Goal: Task Accomplishment & Management: Manage account settings

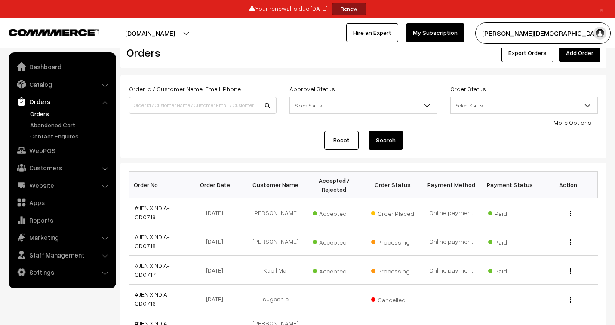
scroll to position [48, 0]
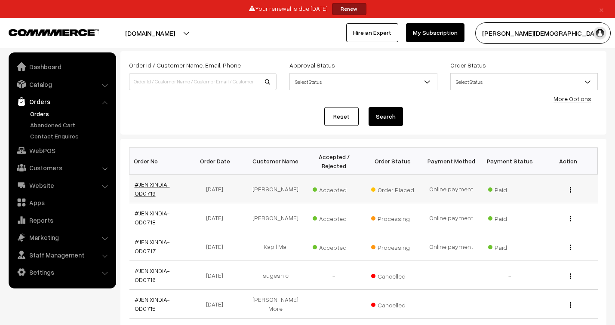
click at [155, 182] on link "#JENIXINDIA-OD0719" at bounding box center [152, 189] width 35 height 16
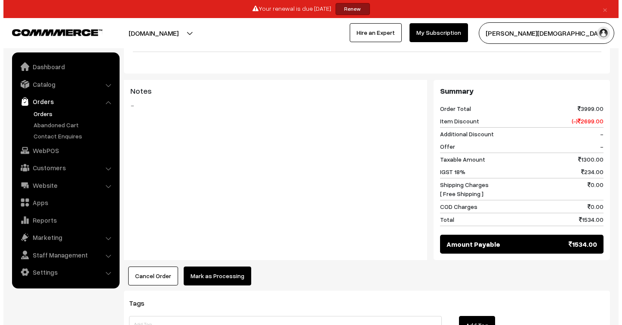
scroll to position [334, 0]
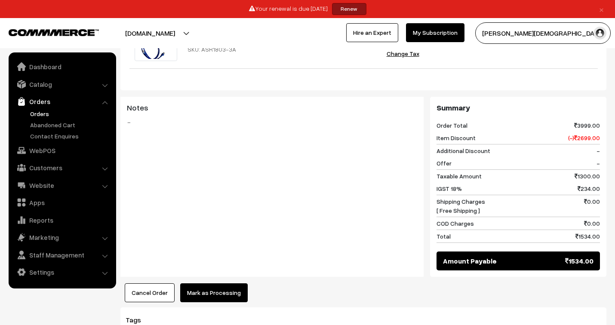
click at [229, 284] on button "Mark as Processing" at bounding box center [214, 293] width 68 height 19
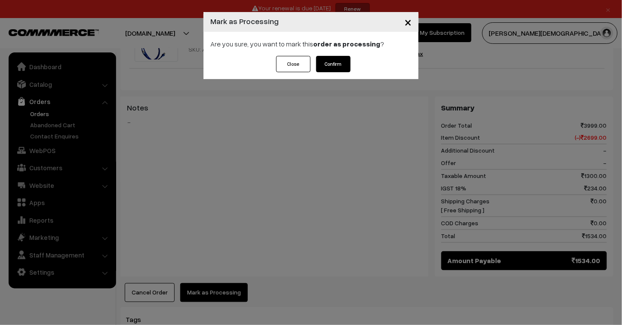
click at [330, 63] on button "Confirm" at bounding box center [333, 64] width 34 height 16
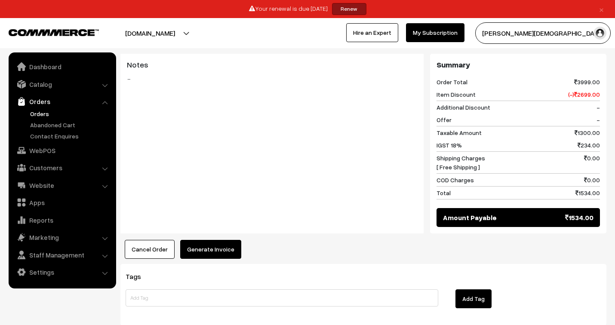
scroll to position [420, 0]
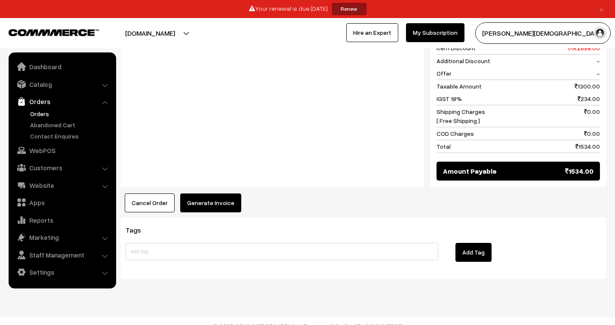
click at [223, 194] on button "Generate Invoice" at bounding box center [210, 203] width 61 height 19
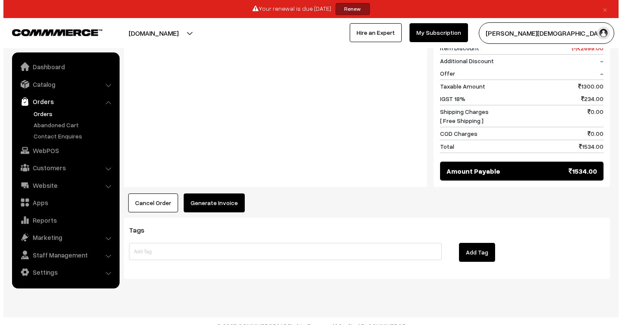
scroll to position [421, 0]
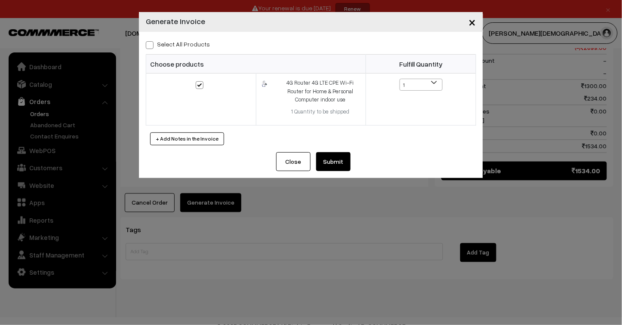
click at [333, 162] on button "Submit" at bounding box center [333, 161] width 34 height 19
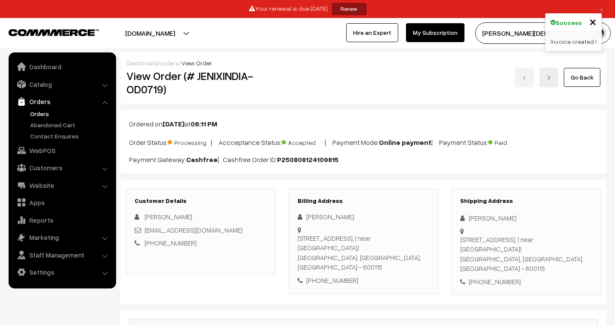
scroll to position [420, 0]
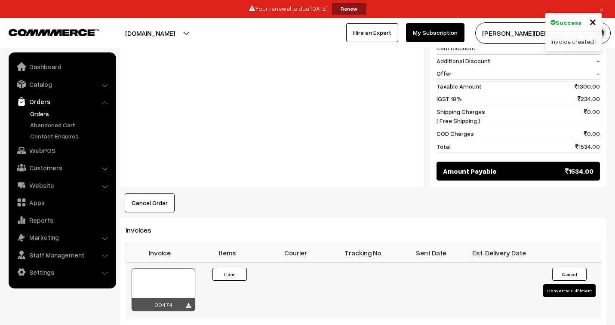
click at [175, 272] on div at bounding box center [164, 290] width 64 height 43
